Goal: Transaction & Acquisition: Obtain resource

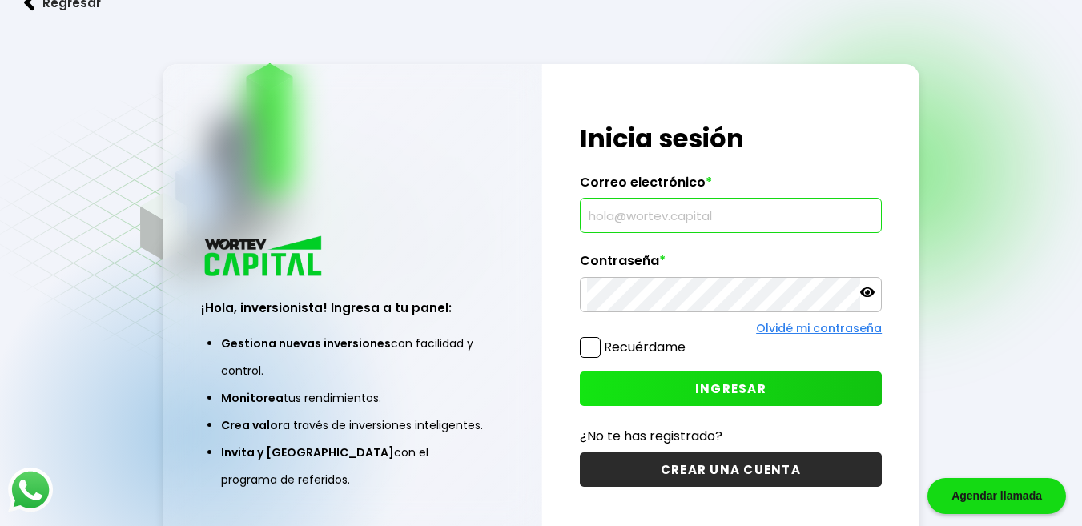
click at [636, 207] on input "text" at bounding box center [731, 216] width 288 height 34
type input "M"
type input "[EMAIL_ADDRESS][DOMAIN_NAME]"
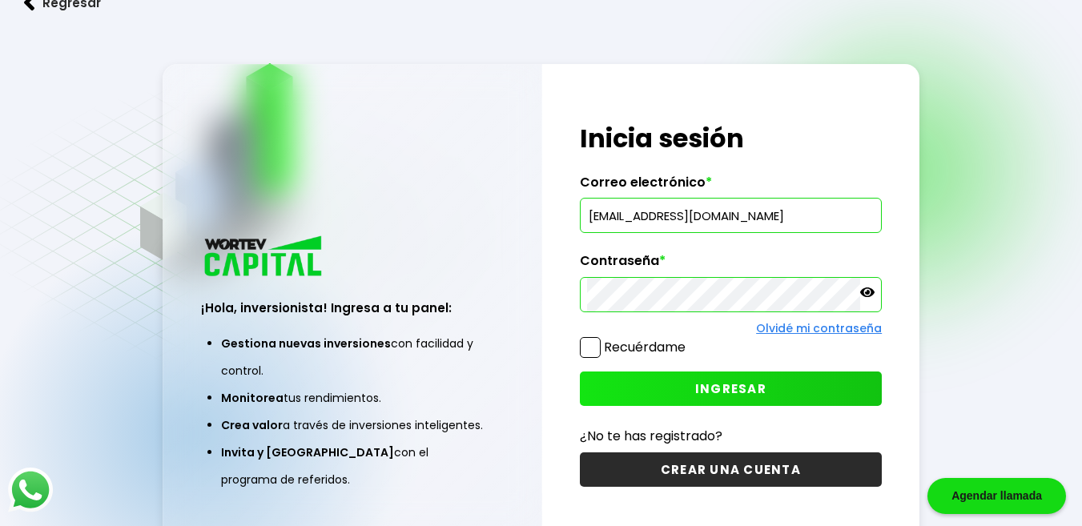
click at [738, 385] on span "INGRESAR" at bounding box center [730, 388] width 71 height 17
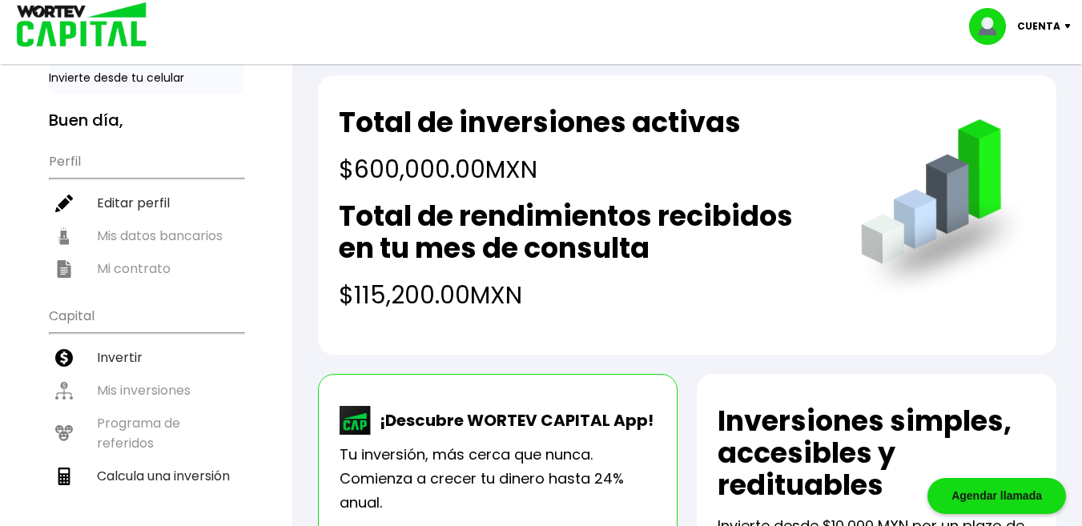
scroll to position [78, 0]
click at [148, 238] on ul "Perfil Editar perfil Mis datos bancarios Mi contrato" at bounding box center [146, 214] width 195 height 142
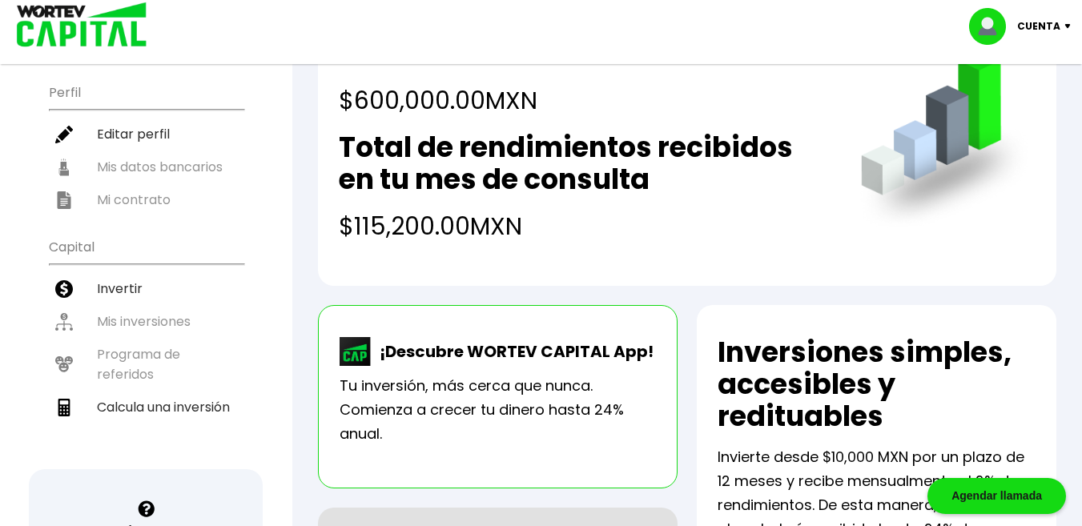
scroll to position [158, 0]
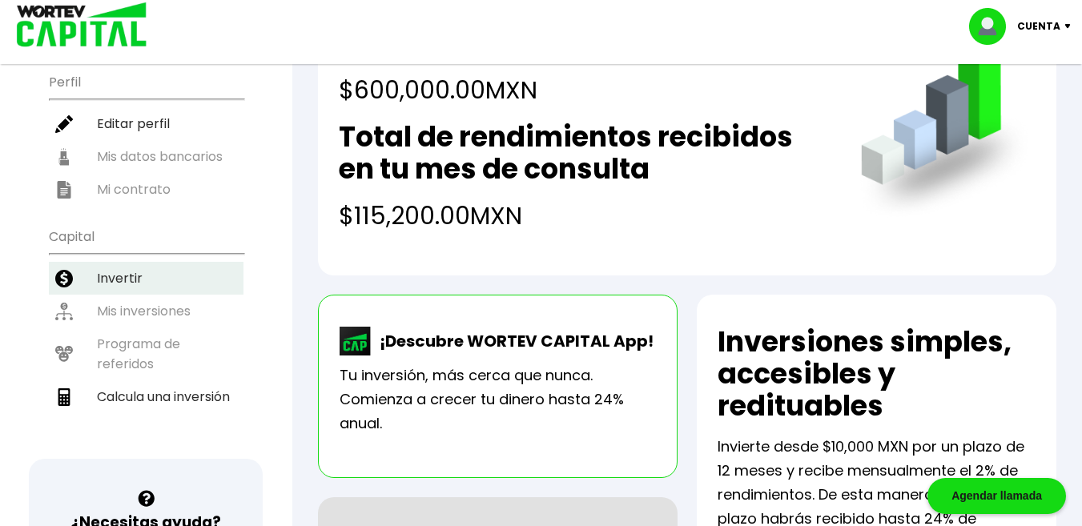
click at [103, 279] on li "Invertir" at bounding box center [146, 278] width 195 height 33
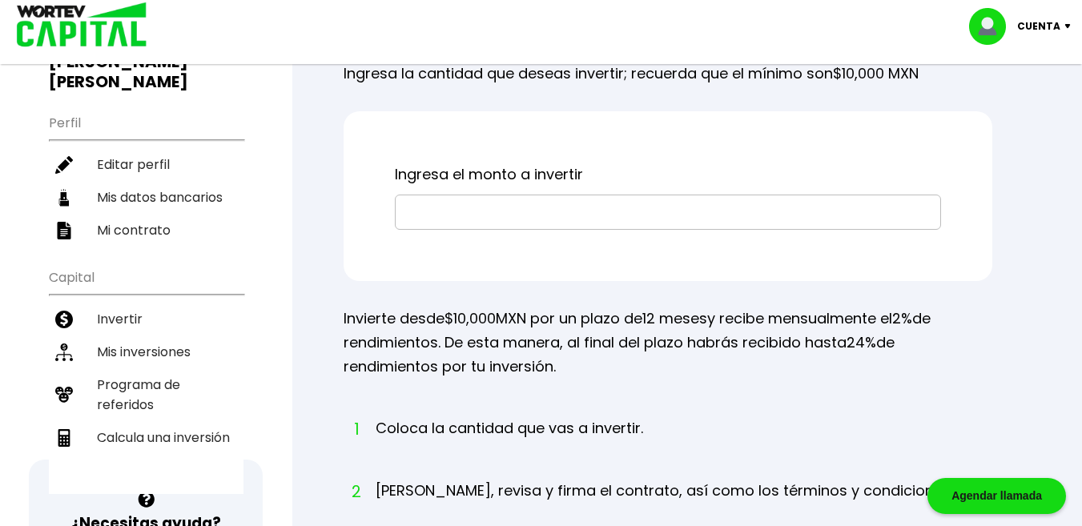
scroll to position [158, 0]
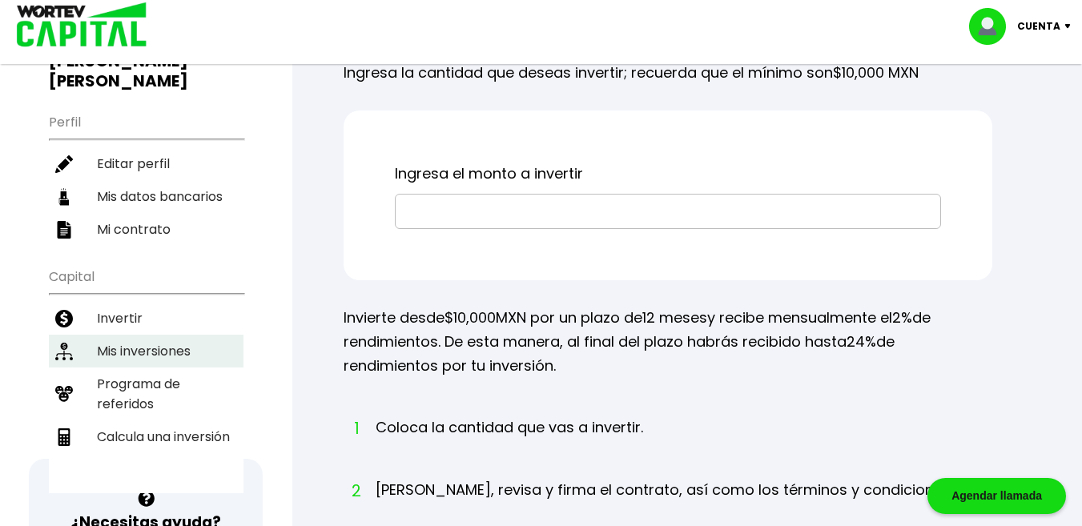
click at [170, 335] on li "Mis inversiones" at bounding box center [146, 351] width 195 height 33
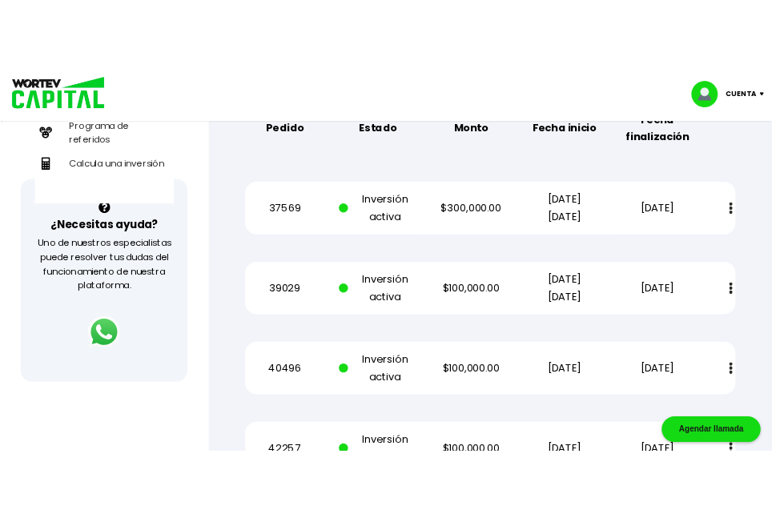
scroll to position [473, 0]
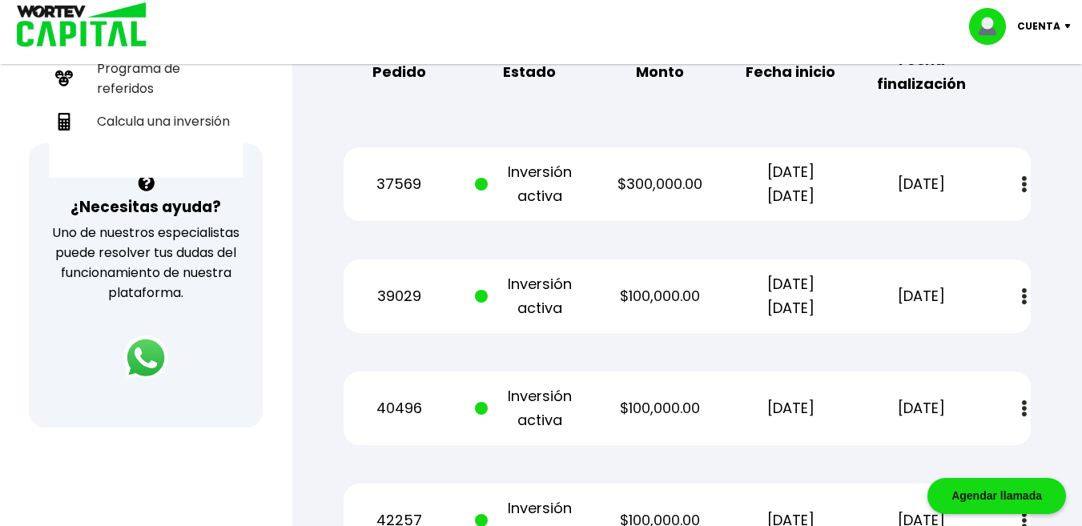
click at [1022, 191] on img at bounding box center [1024, 184] width 5 height 17
click at [987, 228] on img at bounding box center [986, 227] width 13 height 15
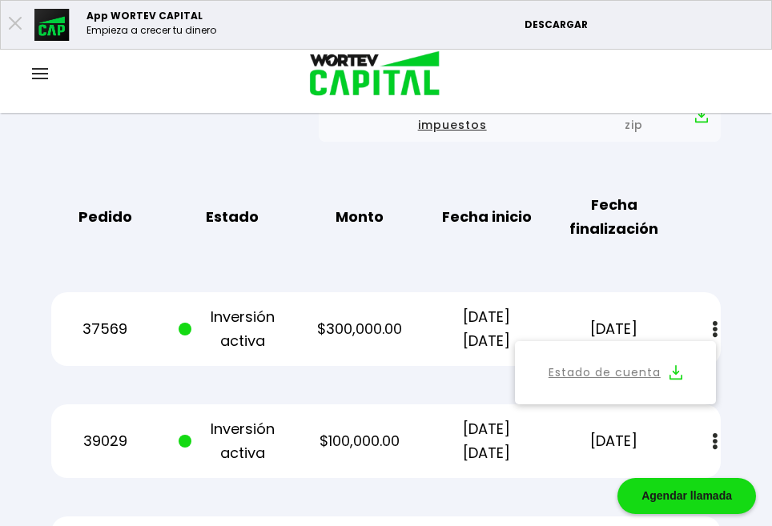
click at [713, 433] on img at bounding box center [715, 441] width 5 height 17
click at [676, 477] on img at bounding box center [676, 484] width 13 height 15
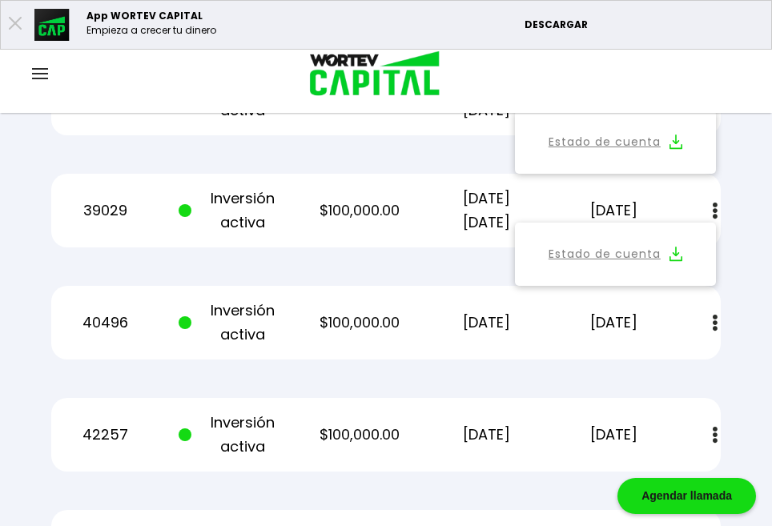
scroll to position [710, 0]
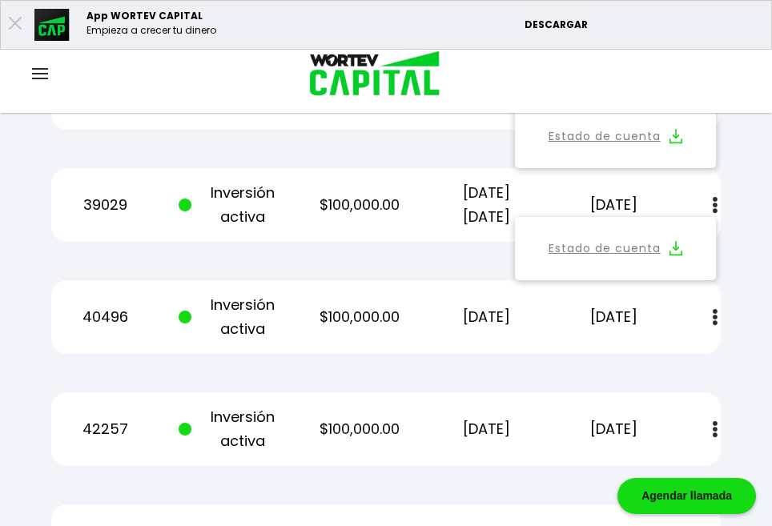
click at [706, 300] on button at bounding box center [715, 317] width 22 height 34
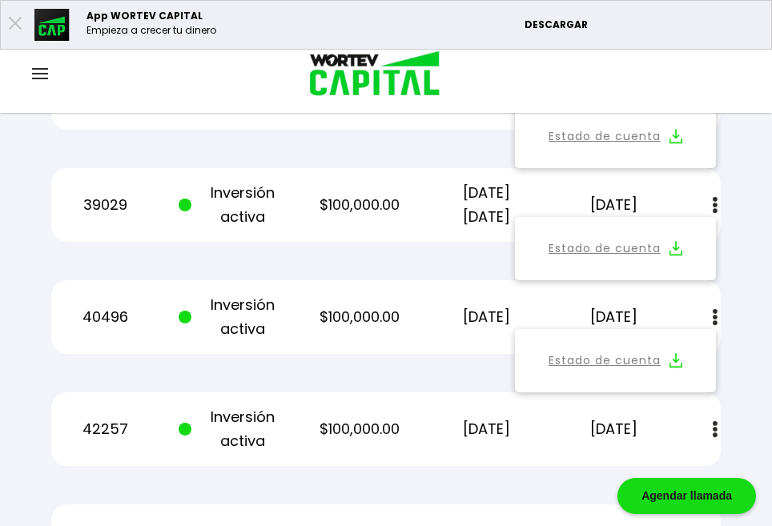
click at [678, 353] on img at bounding box center [676, 360] width 13 height 15
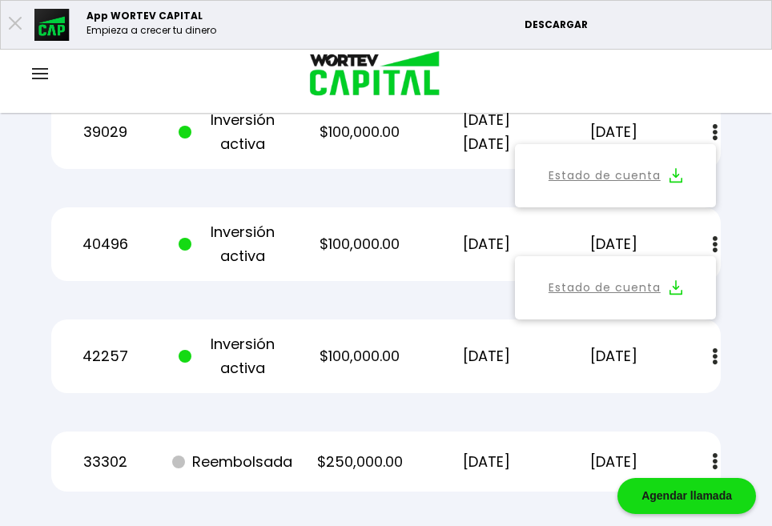
scroll to position [789, 0]
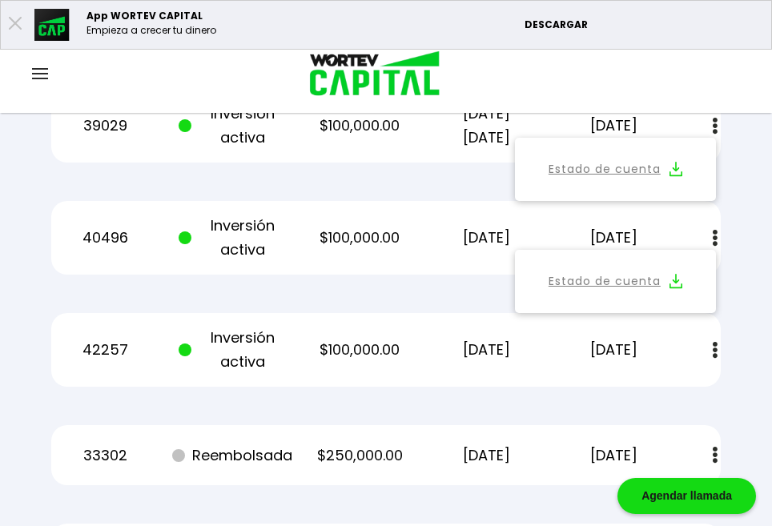
click at [713, 342] on img at bounding box center [715, 350] width 5 height 17
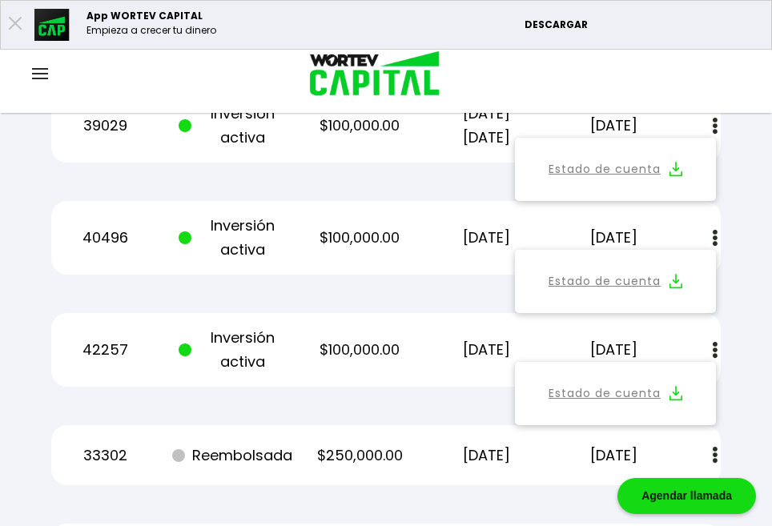
click at [676, 386] on img at bounding box center [676, 393] width 13 height 15
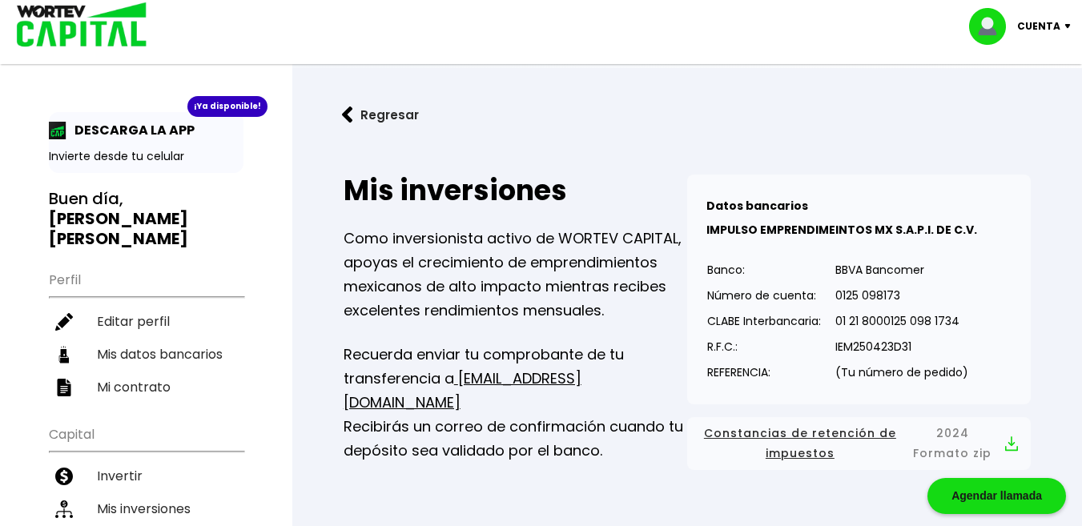
scroll to position [0, 0]
click at [1069, 24] on img at bounding box center [1071, 26] width 22 height 5
click at [1014, 107] on li "Cerrar sesión" at bounding box center [1022, 107] width 128 height 33
